Goal: Navigation & Orientation: Find specific page/section

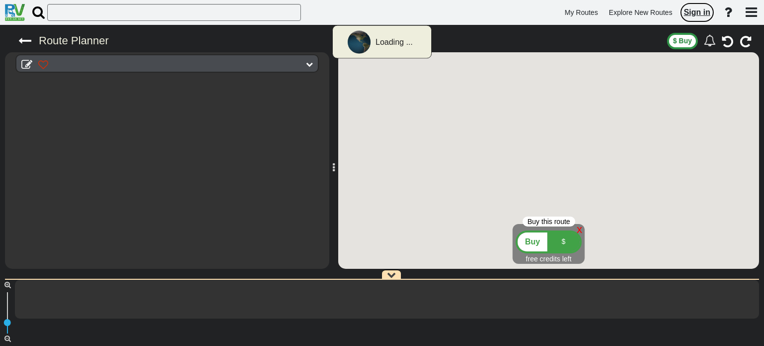
click at [687, 14] on span "Sign in" at bounding box center [697, 12] width 26 height 8
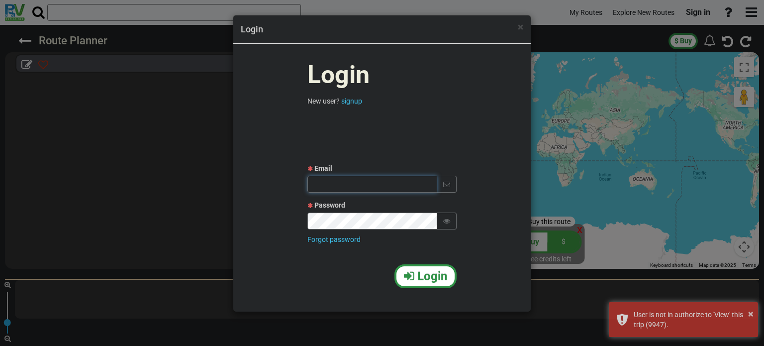
click at [322, 190] on input "text" at bounding box center [372, 184] width 130 height 17
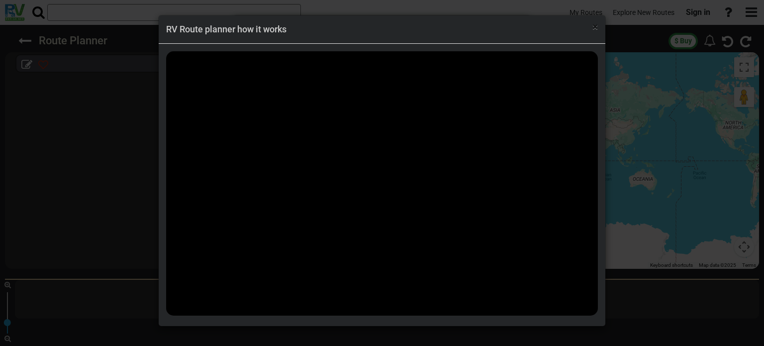
drag, startPoint x: 597, startPoint y: 31, endPoint x: 549, endPoint y: 14, distance: 50.8
click at [597, 31] on span "×" at bounding box center [594, 27] width 5 height 12
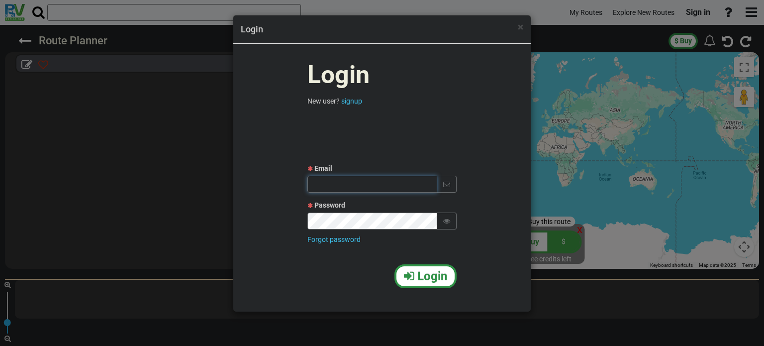
click at [326, 179] on input "text" at bounding box center [372, 184] width 130 height 17
paste input "[EMAIL_ADDRESS][DOMAIN_NAME]"
type input "[EMAIL_ADDRESS][DOMAIN_NAME]"
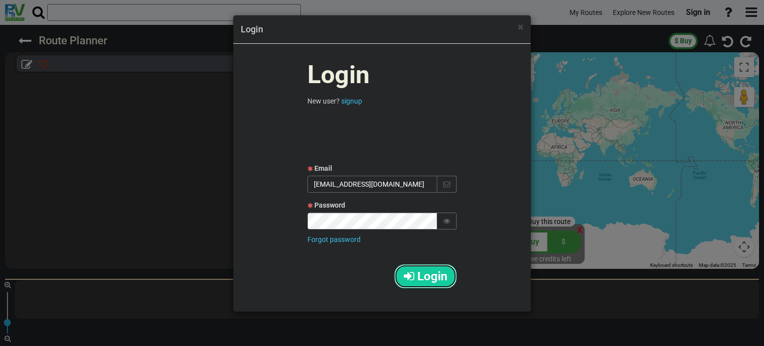
click at [429, 282] on span "Login" at bounding box center [432, 276] width 30 height 14
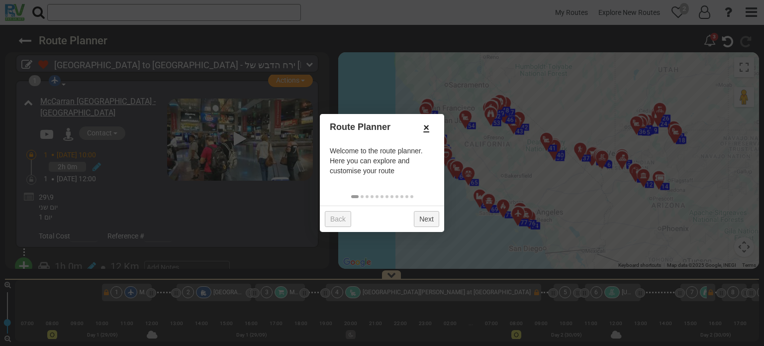
click at [425, 125] on link "×" at bounding box center [426, 127] width 16 height 17
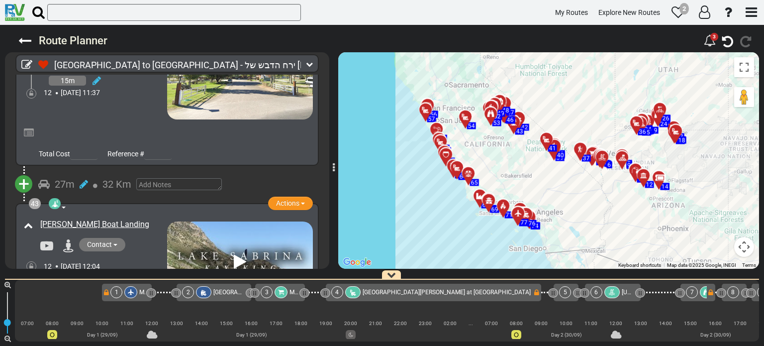
scroll to position [9214, 0]
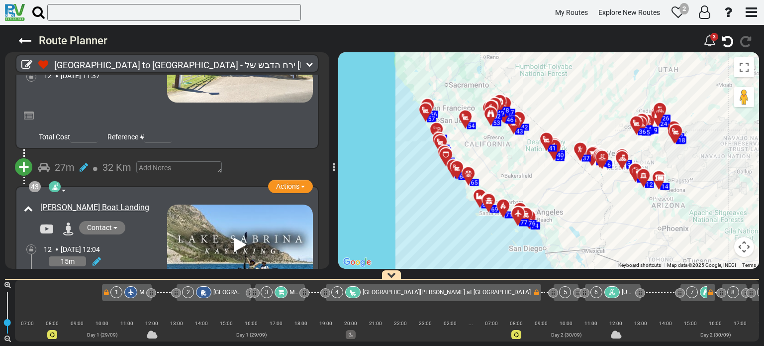
click at [215, 294] on div "אגם נחמד עם אופציה לקיאקים בתוכו" at bounding box center [174, 299] width 271 height 10
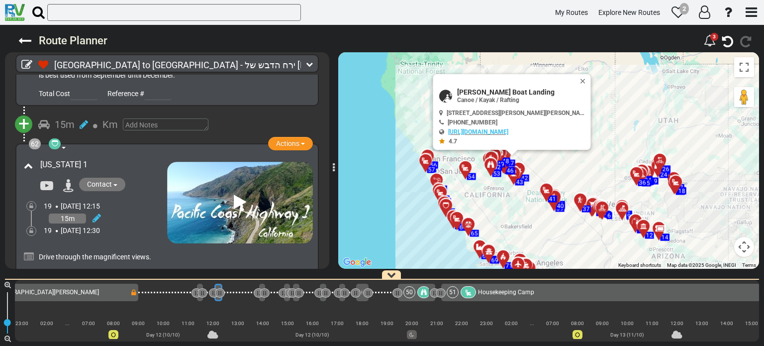
scroll to position [13043, 0]
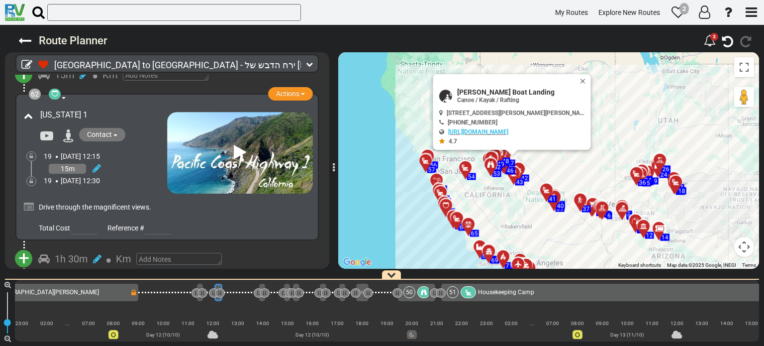
click at [147, 345] on div "2h 0m" at bounding box center [105, 352] width 123 height 14
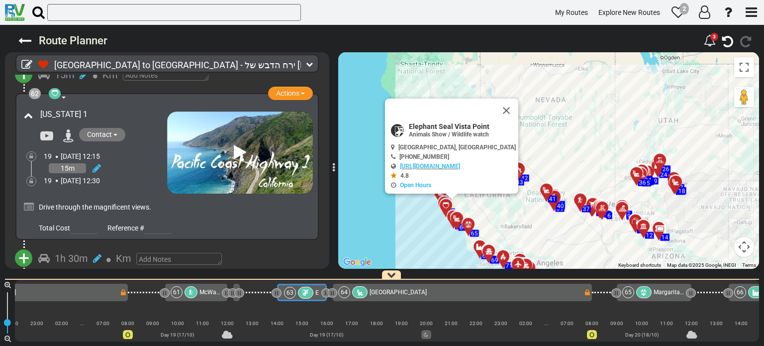
scroll to position [0, 8340]
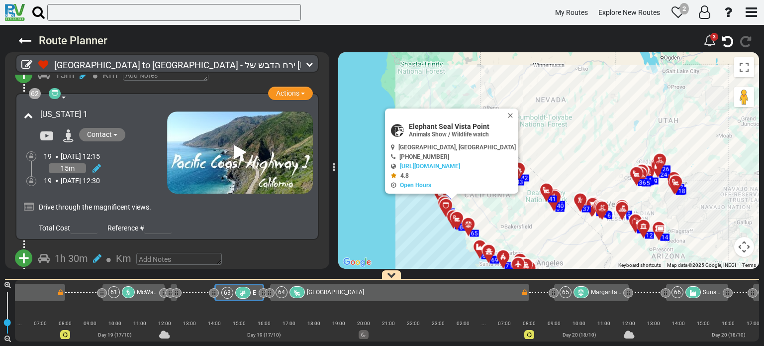
click at [507, 114] on button "Close" at bounding box center [512, 115] width 12 height 14
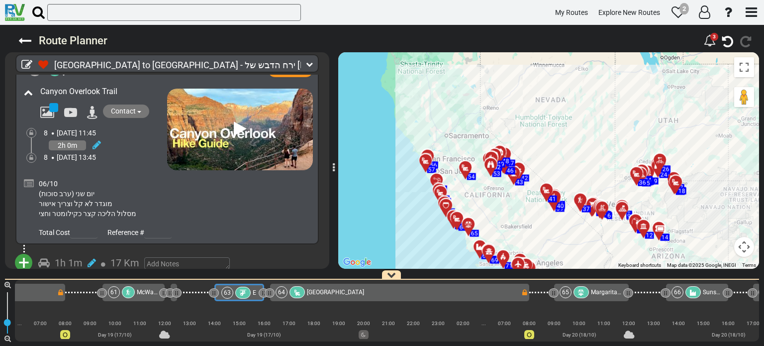
scroll to position [6300, 0]
